Goal: Transaction & Acquisition: Purchase product/service

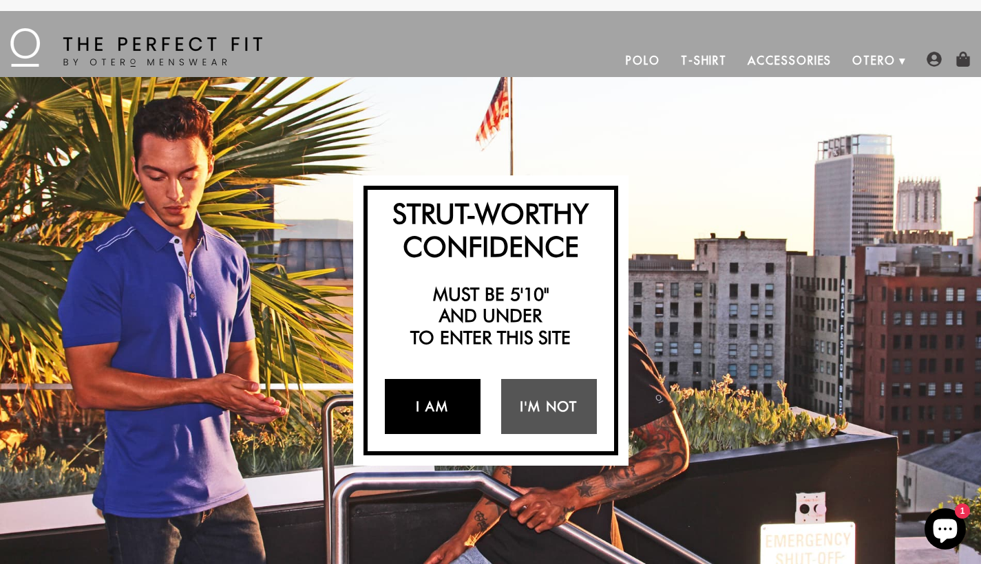
click at [441, 408] on link "I Am" at bounding box center [433, 406] width 96 height 55
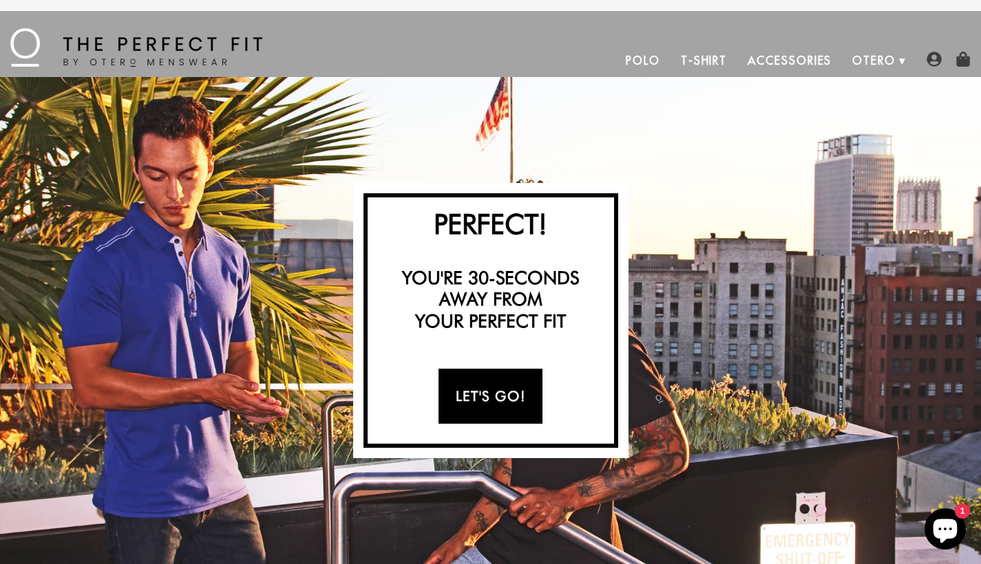
click at [500, 383] on link "Let's Go!" at bounding box center [490, 396] width 104 height 55
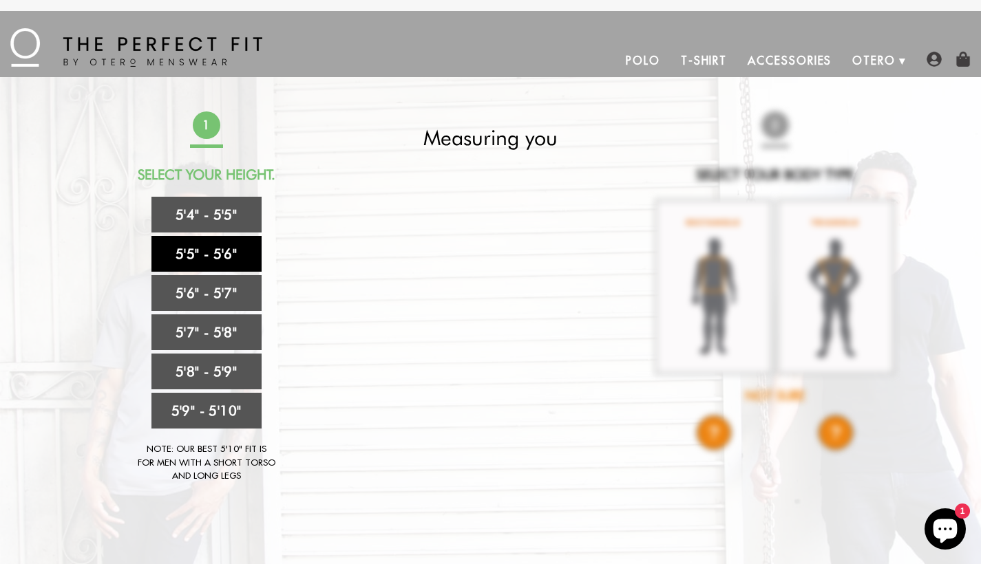
click at [222, 254] on link "5'5" - 5'6"" at bounding box center [206, 254] width 110 height 36
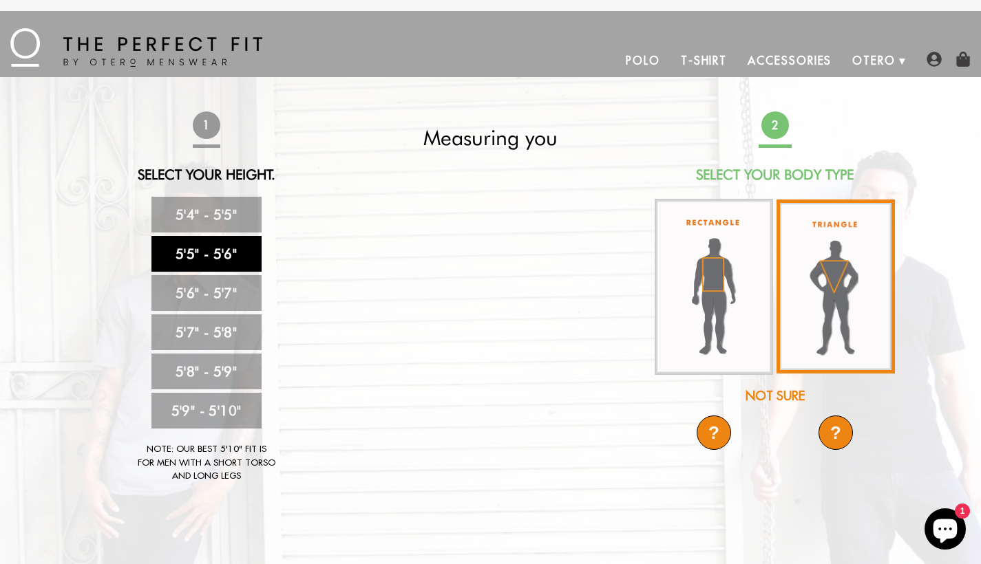
click at [821, 282] on img at bounding box center [835, 287] width 118 height 174
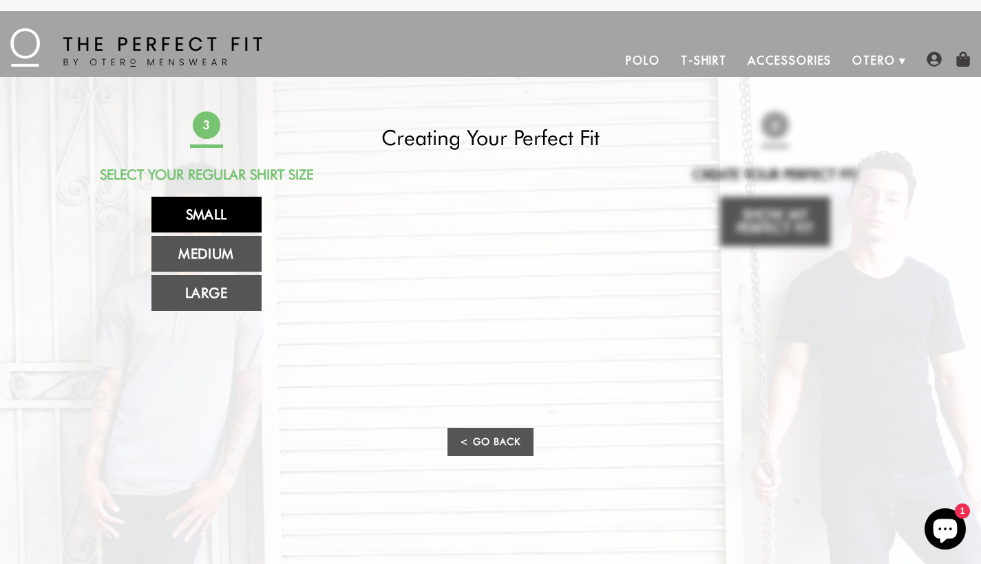
click at [204, 218] on link "Small" at bounding box center [206, 215] width 110 height 36
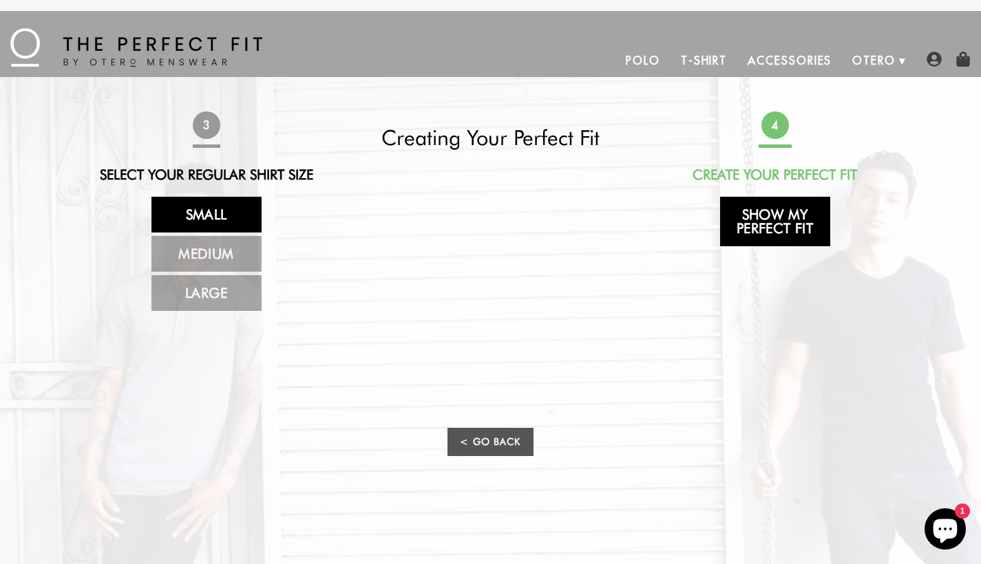
click at [786, 238] on link "Show My Perfect Fit" at bounding box center [775, 222] width 110 height 50
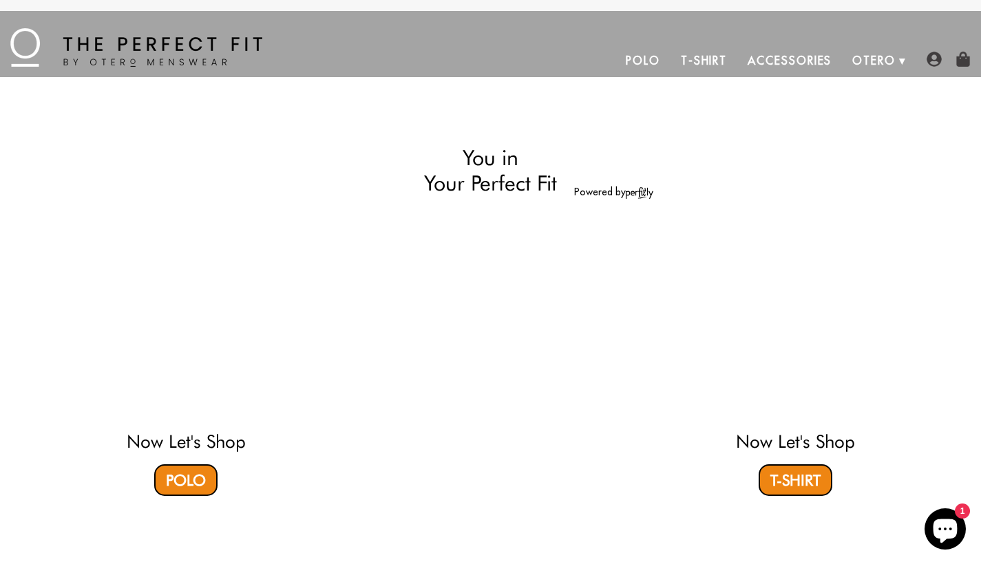
select select "55-56"
select select "triangle"
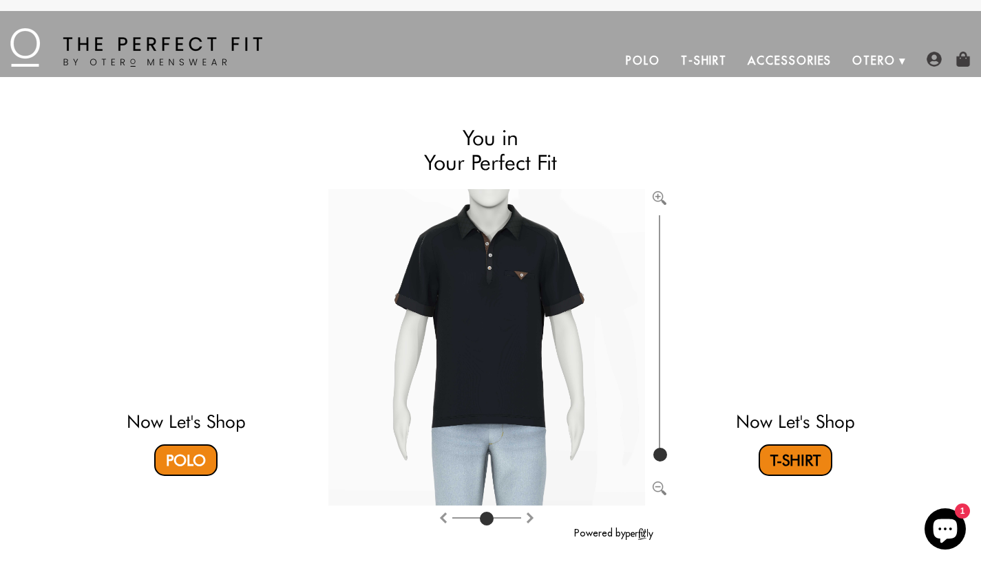
click at [778, 457] on link "T-Shirt" at bounding box center [796, 461] width 74 height 32
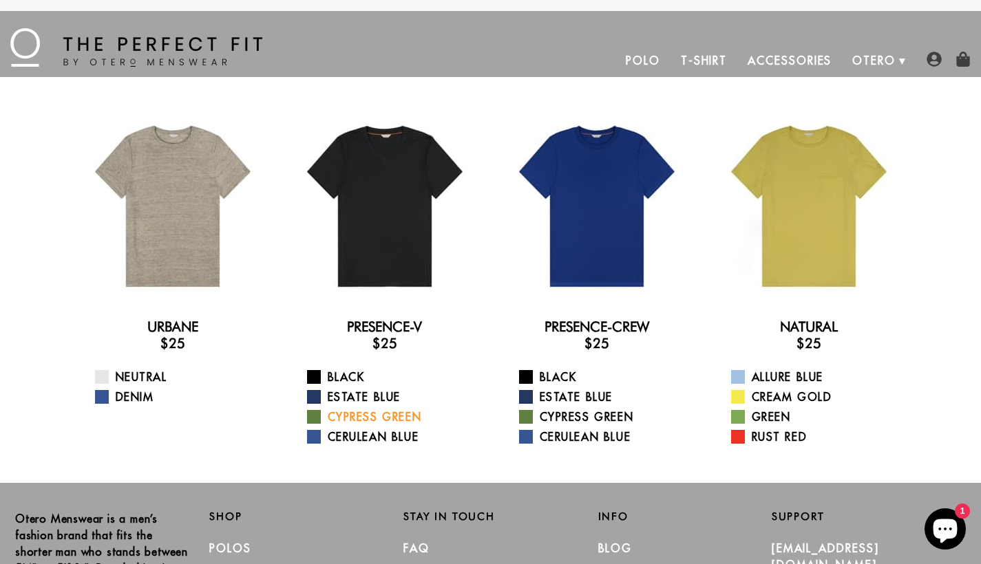
click at [381, 418] on link "Cypress Green" at bounding box center [393, 417] width 173 height 17
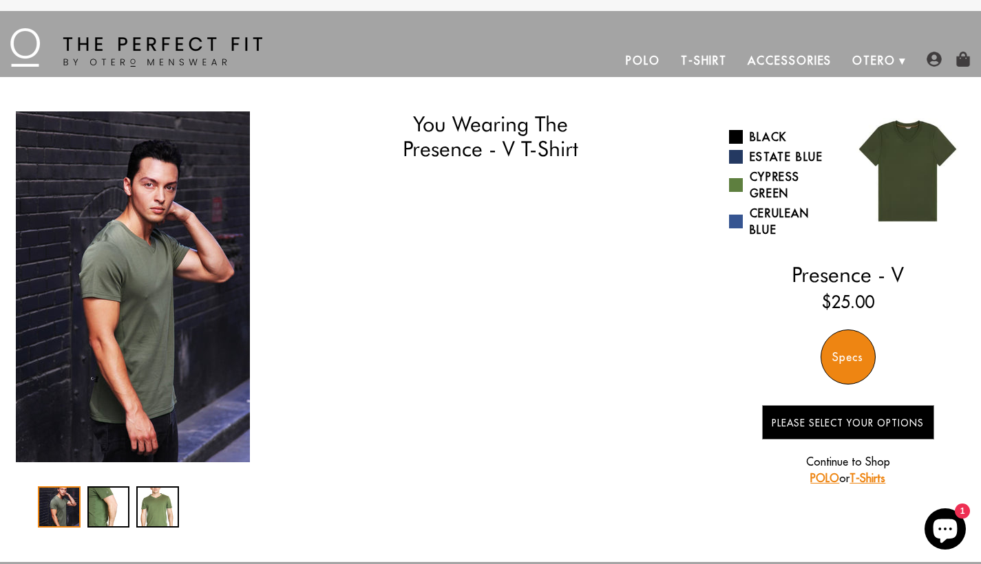
select select "55-56"
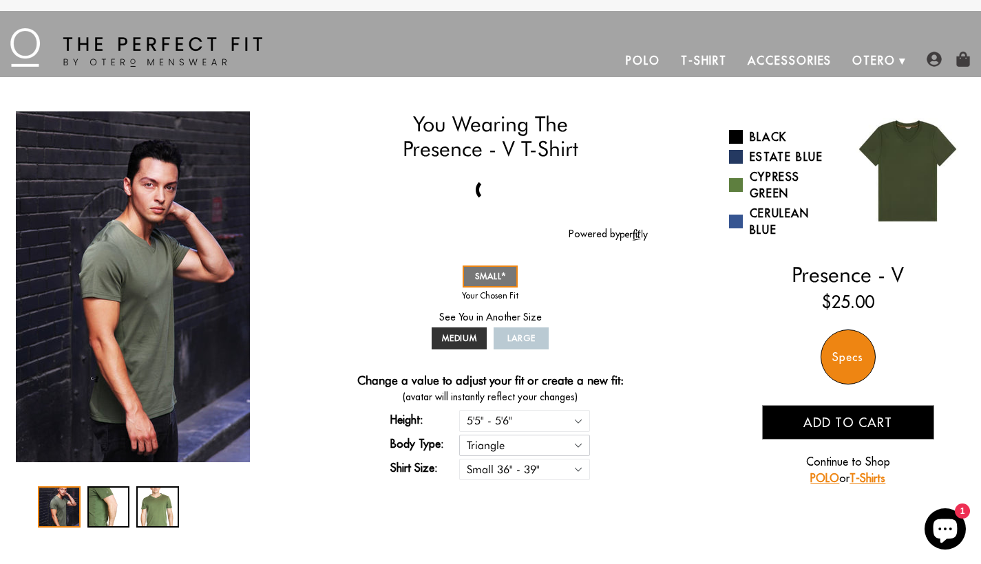
select select "rectangle"
select select "55-56"
click at [498, 448] on select "Rectangle Triangle" at bounding box center [524, 445] width 131 height 21
select select "triangle"
select select "55-56"
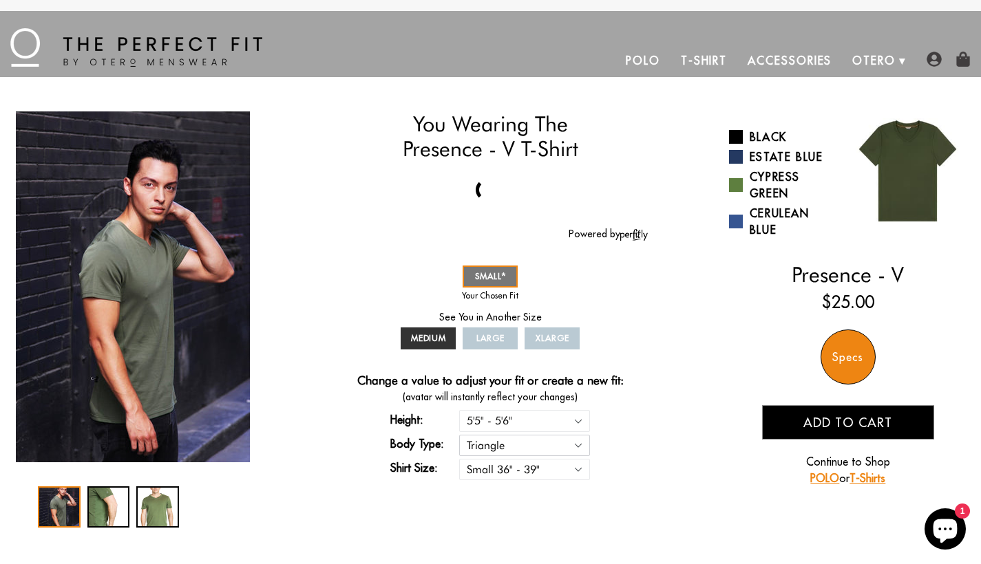
select select "triangle"
click at [697, 54] on link "T-Shirt" at bounding box center [703, 60] width 67 height 33
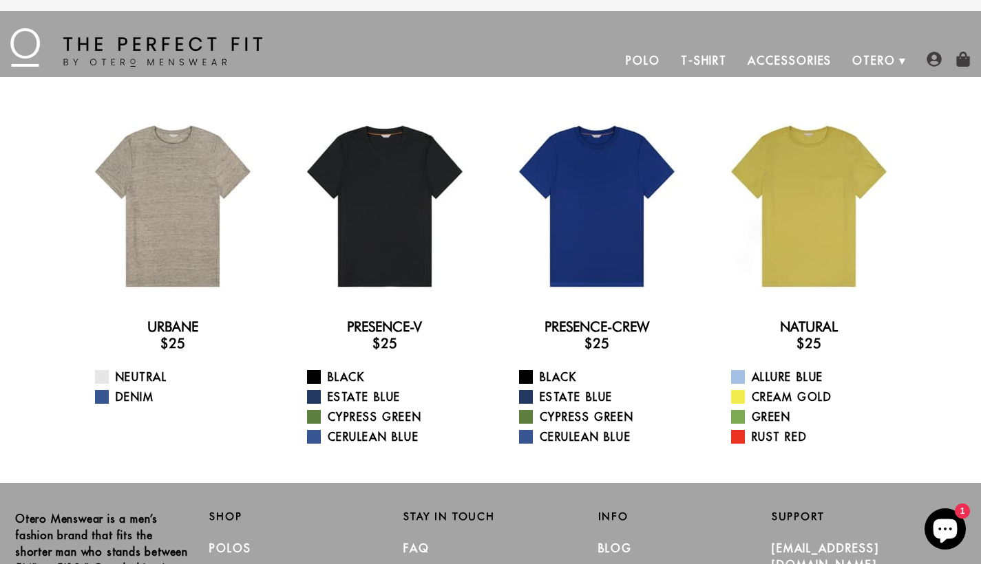
click at [651, 57] on link "Polo" at bounding box center [642, 60] width 55 height 33
